Goal: Browse casually: Explore the website without a specific task or goal

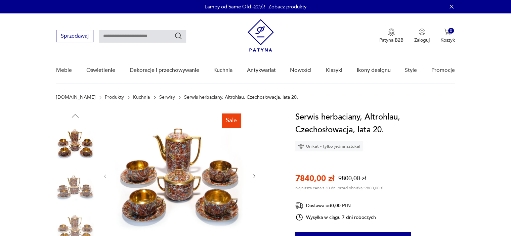
click at [346, 56] on nav "Sprzedawaj Patyna B2B Zaloguj 0 Koszyk Twój koszyk ( 0 ) Brak produktów w koszy…" at bounding box center [255, 48] width 511 height 71
click at [377, 23] on div "Patyna B2B Zaloguj 0 Koszyk Twój koszyk ( 0 ) Brak produktów w koszyku IDŹ DO K…" at bounding box center [351, 36] width 207 height 34
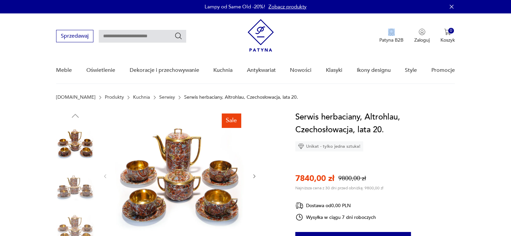
click at [377, 23] on div "Patyna B2B Zaloguj 0 Koszyk Twój koszyk ( 0 ) Brak produktów w koszyku IDŹ DO K…" at bounding box center [351, 36] width 207 height 34
drag, startPoint x: 377, startPoint y: 23, endPoint x: 380, endPoint y: 20, distance: 4.0
click at [380, 20] on div "Patyna B2B Zaloguj 0 Koszyk Twój koszyk ( 0 ) Brak produktów w koszyku IDŹ DO K…" at bounding box center [351, 36] width 207 height 34
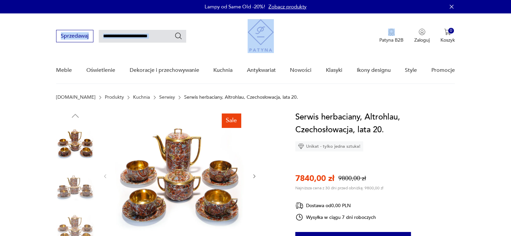
drag, startPoint x: 396, startPoint y: -4, endPoint x: 398, endPoint y: -7, distance: 3.5
